Goal: Register for event/course

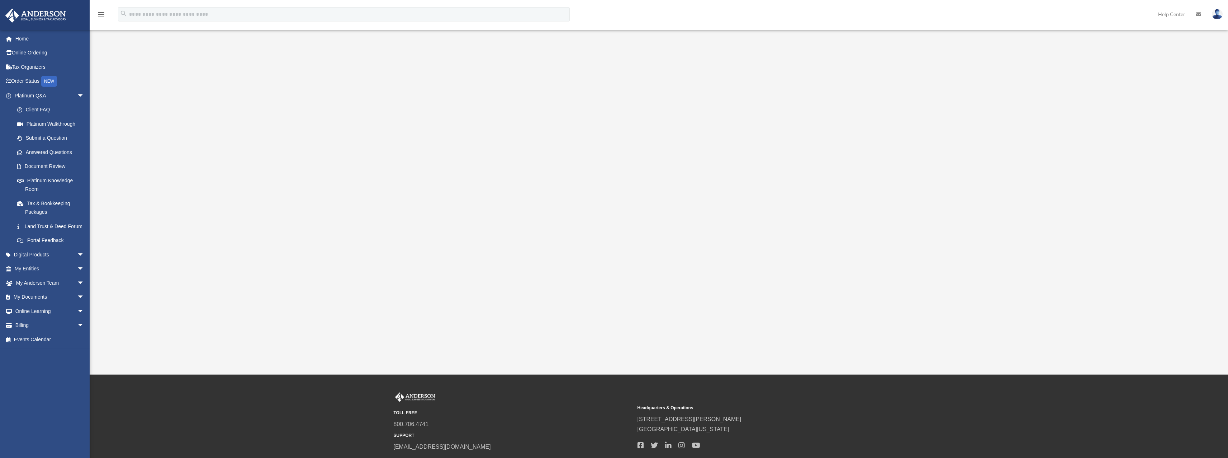
click at [1217, 15] on img at bounding box center [1217, 14] width 11 height 10
click at [1095, 33] on link "My Profile" at bounding box center [1110, 33] width 72 height 15
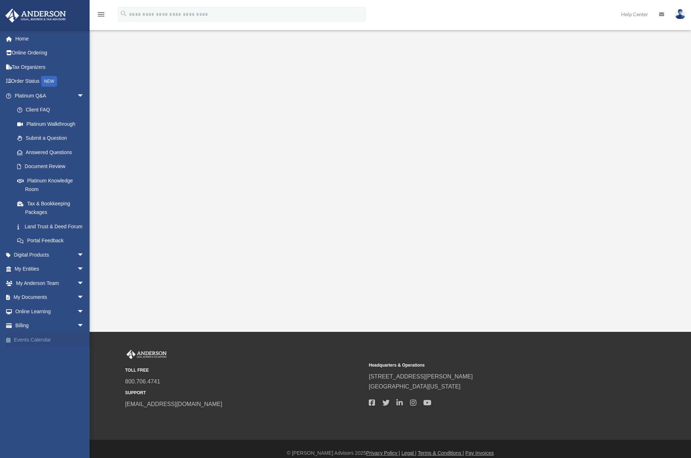
click at [30, 346] on link "Events Calendar" at bounding box center [50, 340] width 90 height 14
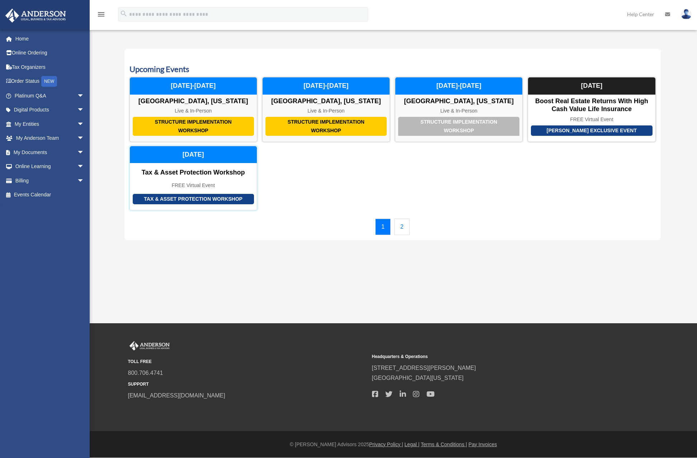
click at [198, 187] on div "FREE Virtual Event" at bounding box center [193, 185] width 127 height 6
click at [688, 14] on img at bounding box center [685, 14] width 11 height 10
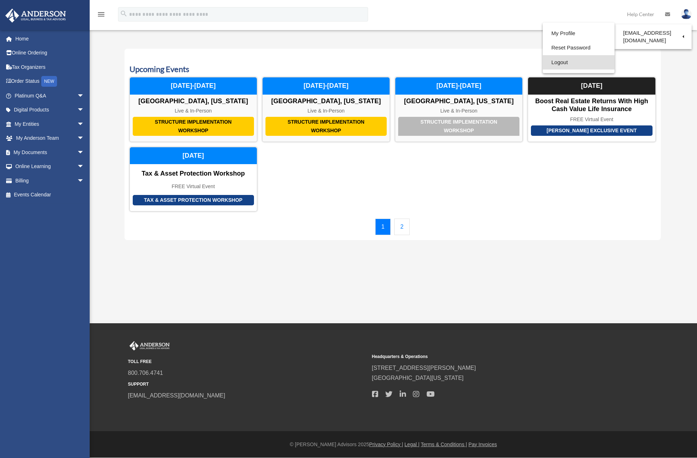
click at [555, 63] on link "Logout" at bounding box center [578, 62] width 72 height 15
